Goal: Task Accomplishment & Management: Manage account settings

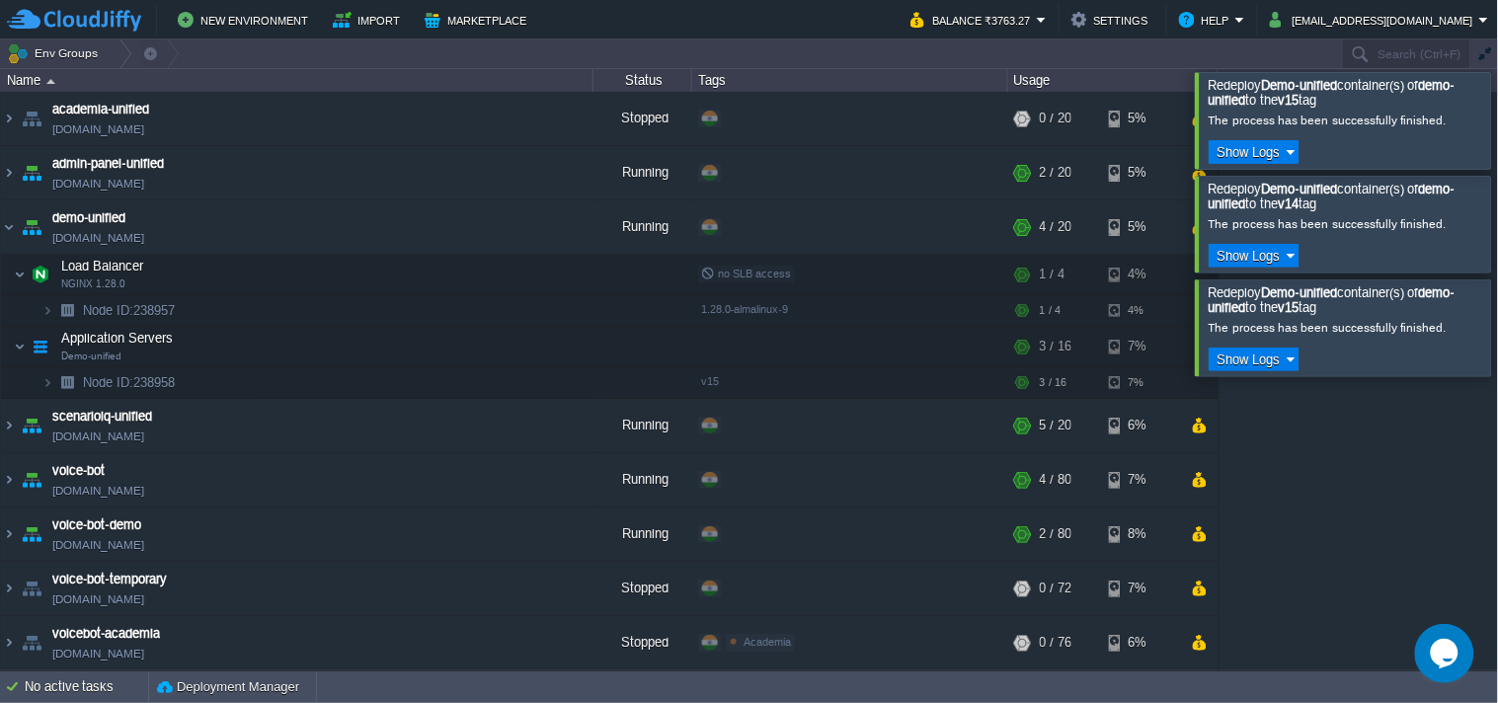
click at [1497, 142] on div at bounding box center [1523, 120] width 0 height 96
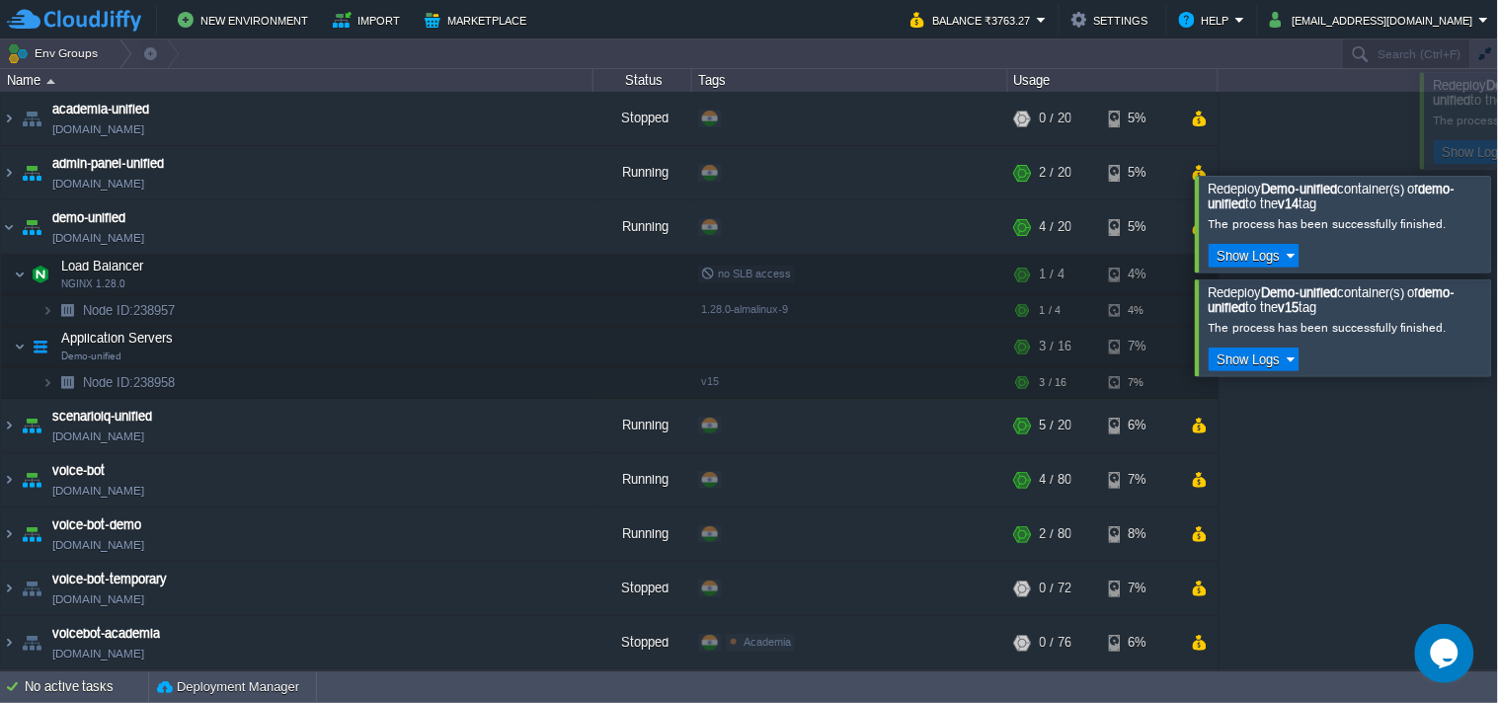
click at [1491, 177] on div at bounding box center [1491, 225] width 0 height 96
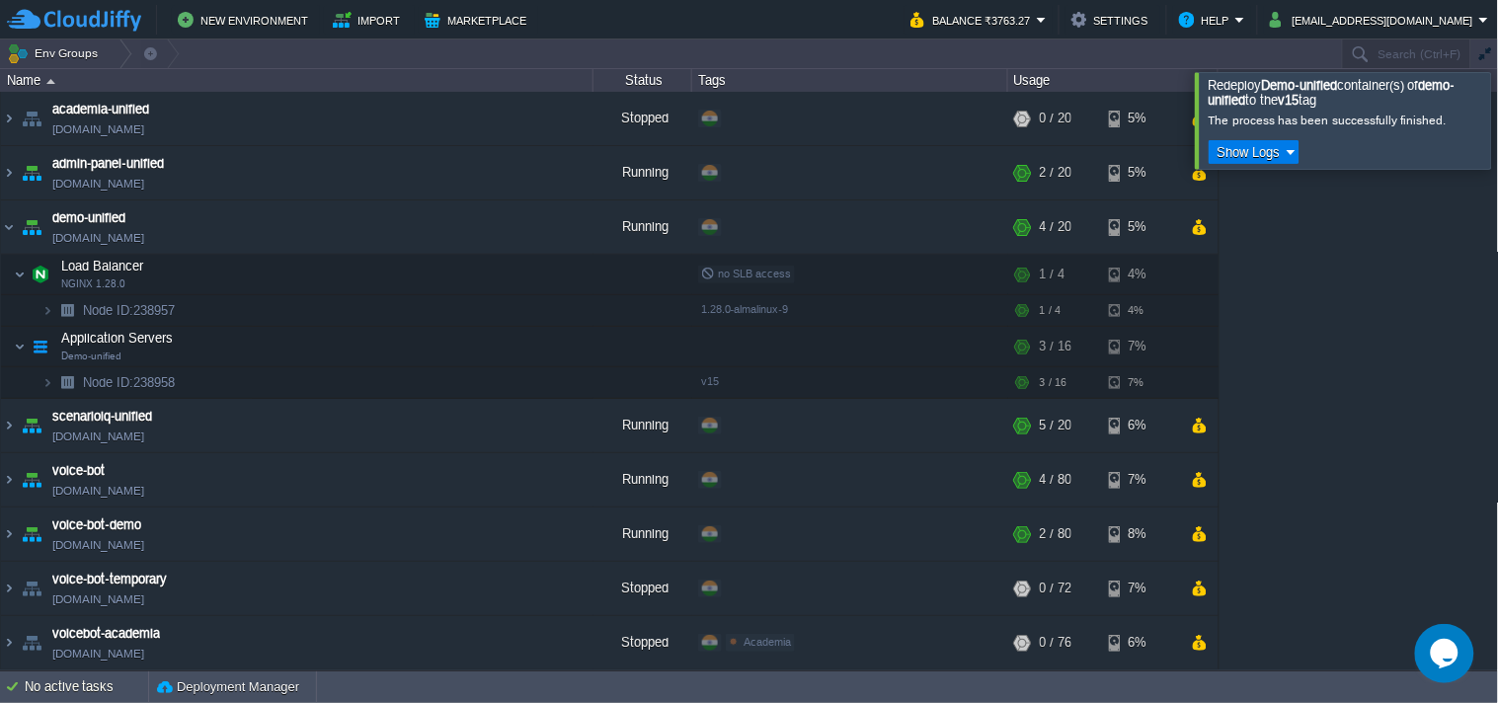
click at [1497, 142] on div at bounding box center [1523, 120] width 0 height 96
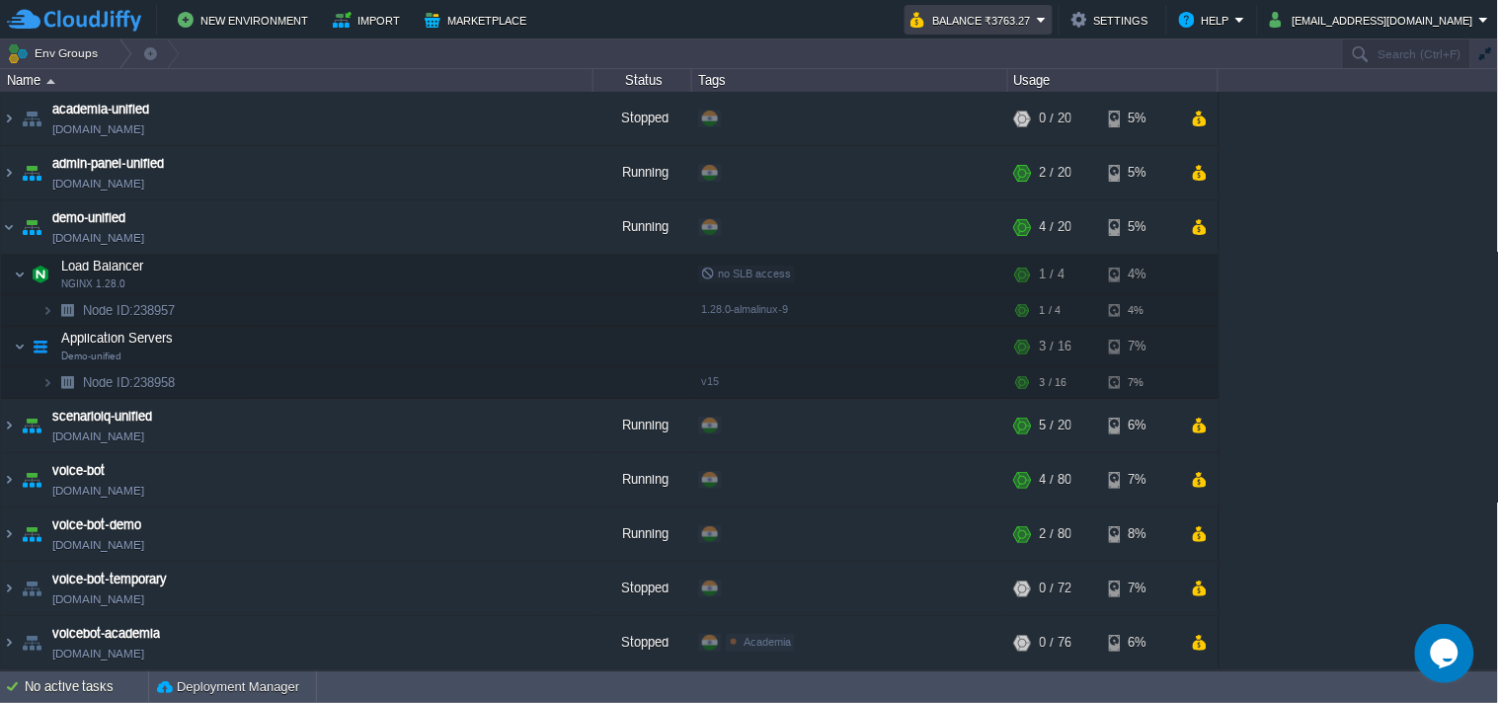
click at [1037, 25] on button "Balance ₹3763.27" at bounding box center [974, 20] width 126 height 24
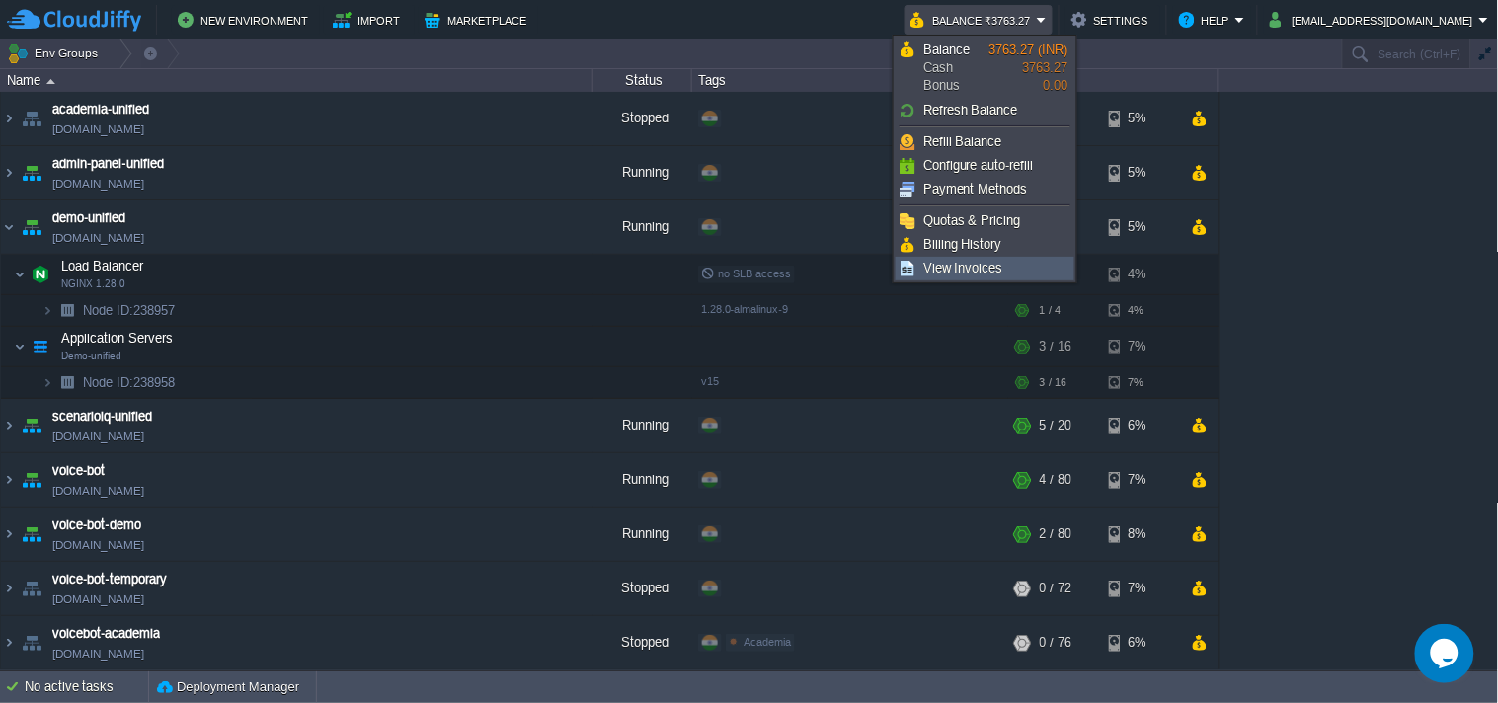
click at [1023, 258] on link "View Invoices" at bounding box center [985, 269] width 177 height 22
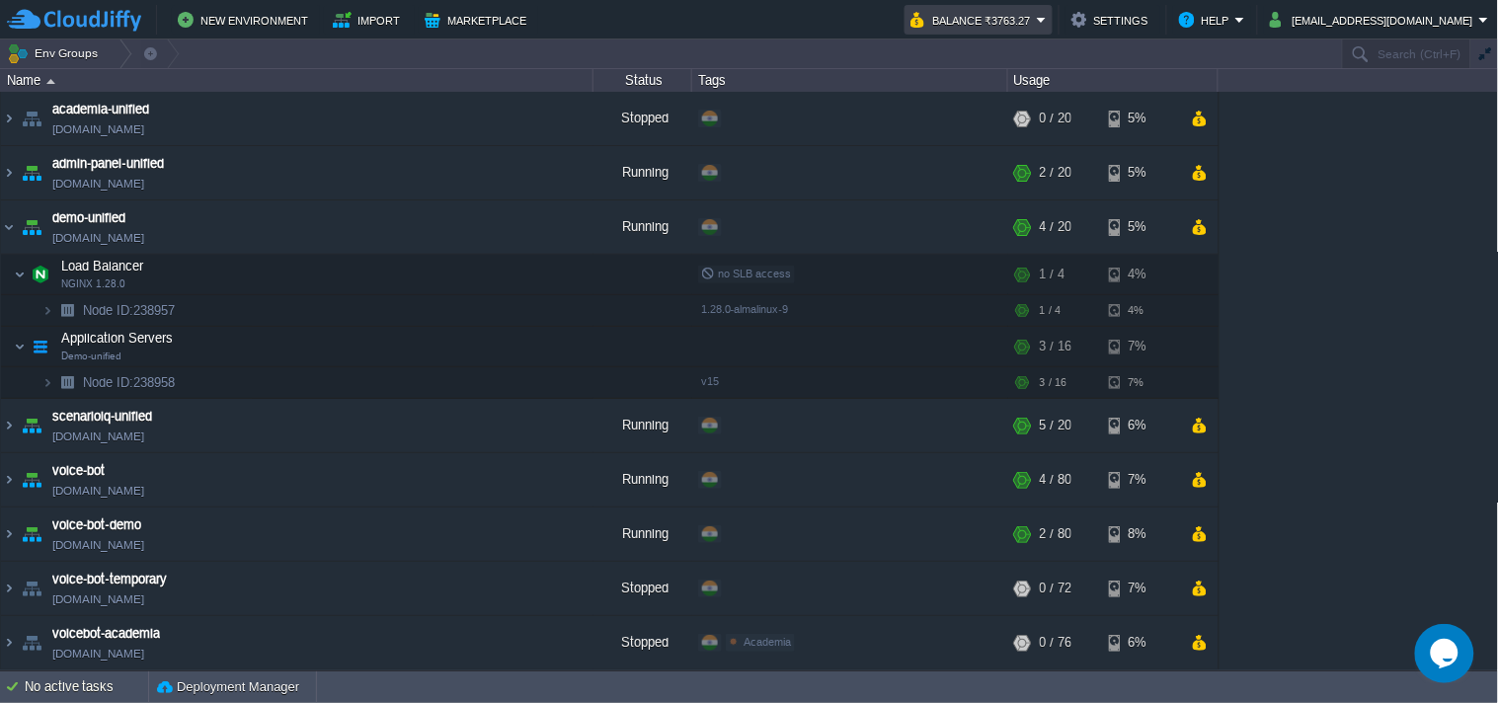
click at [1029, 20] on button "Balance ₹3763.27" at bounding box center [974, 20] width 126 height 24
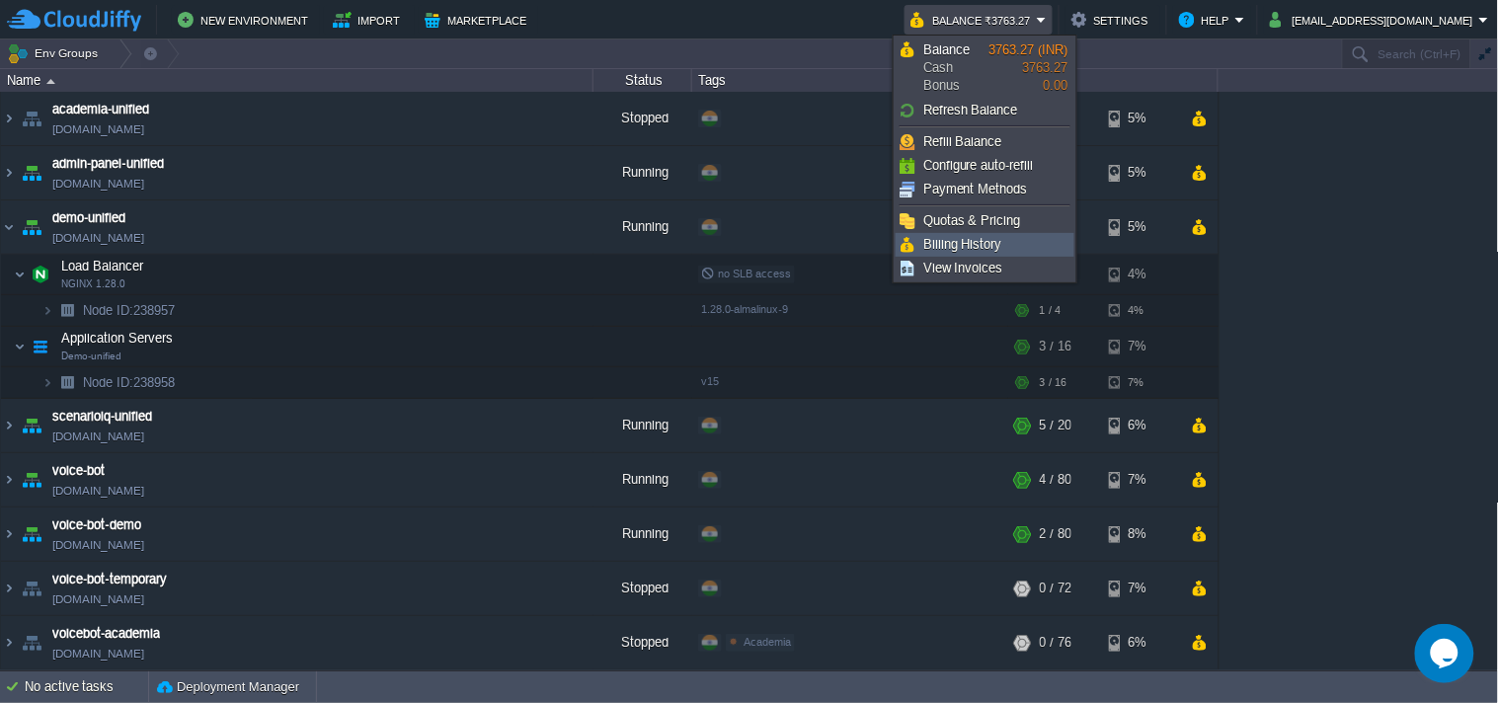
click at [1018, 248] on link "Billing History" at bounding box center [985, 245] width 177 height 22
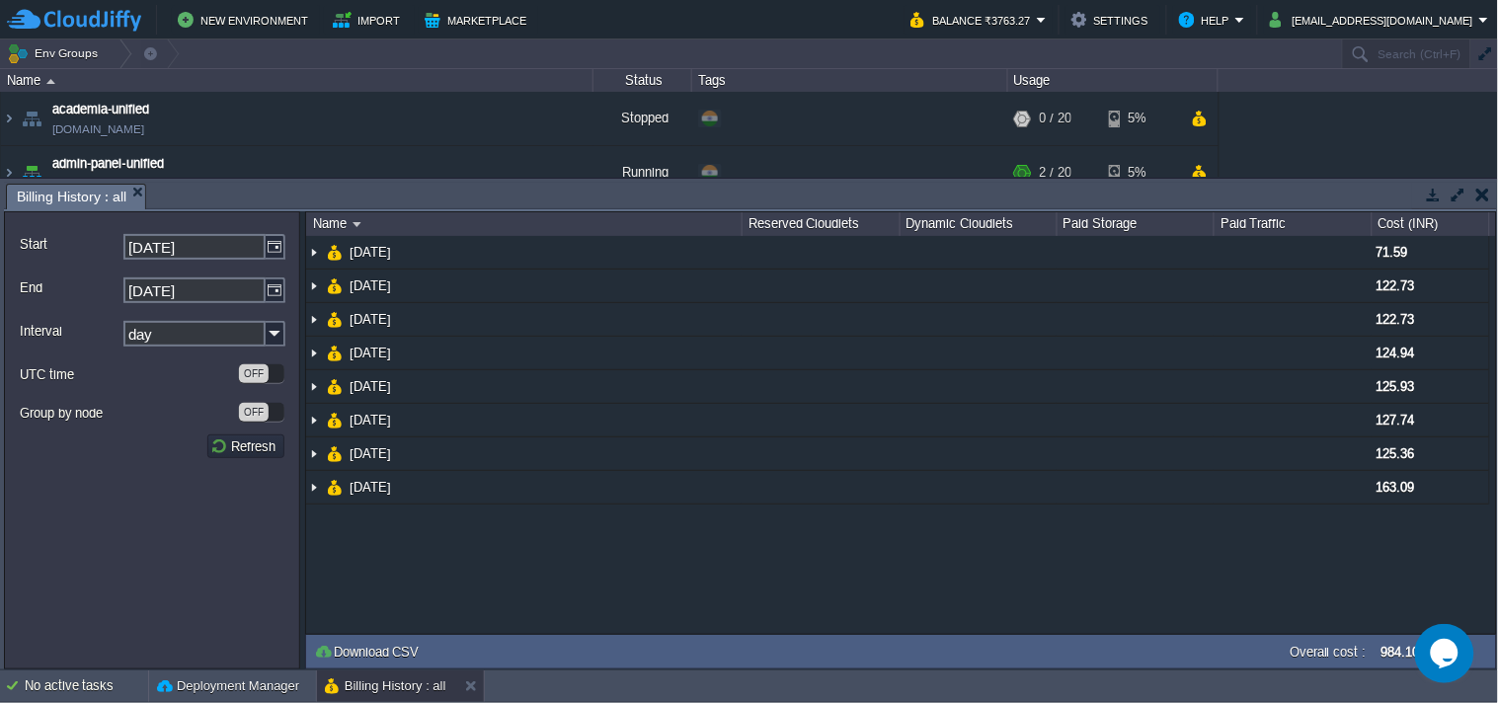
click at [1432, 192] on button "button" at bounding box center [1434, 195] width 18 height 18
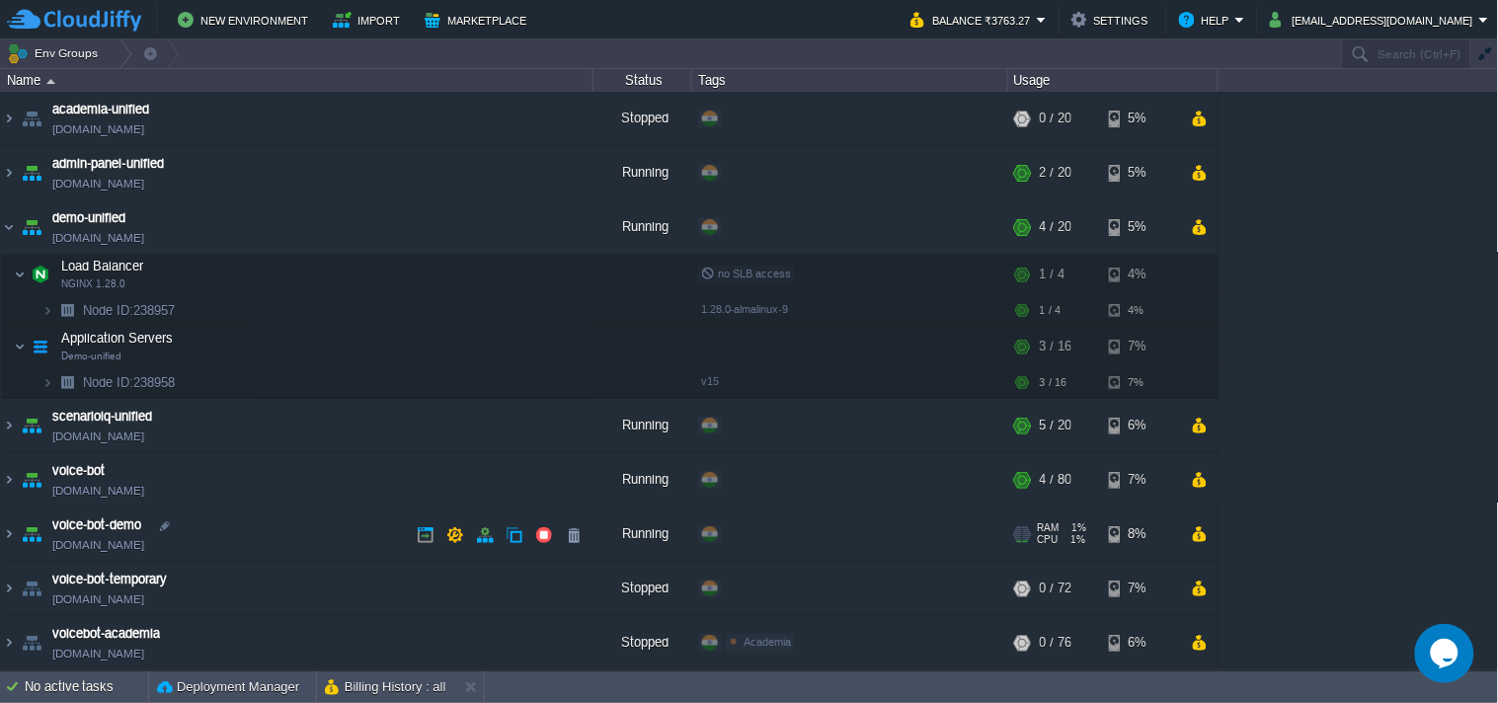
scroll to position [2, 0]
click at [143, 541] on link "[DOMAIN_NAME]" at bounding box center [98, 544] width 92 height 20
